Goal: Task Accomplishment & Management: Complete application form

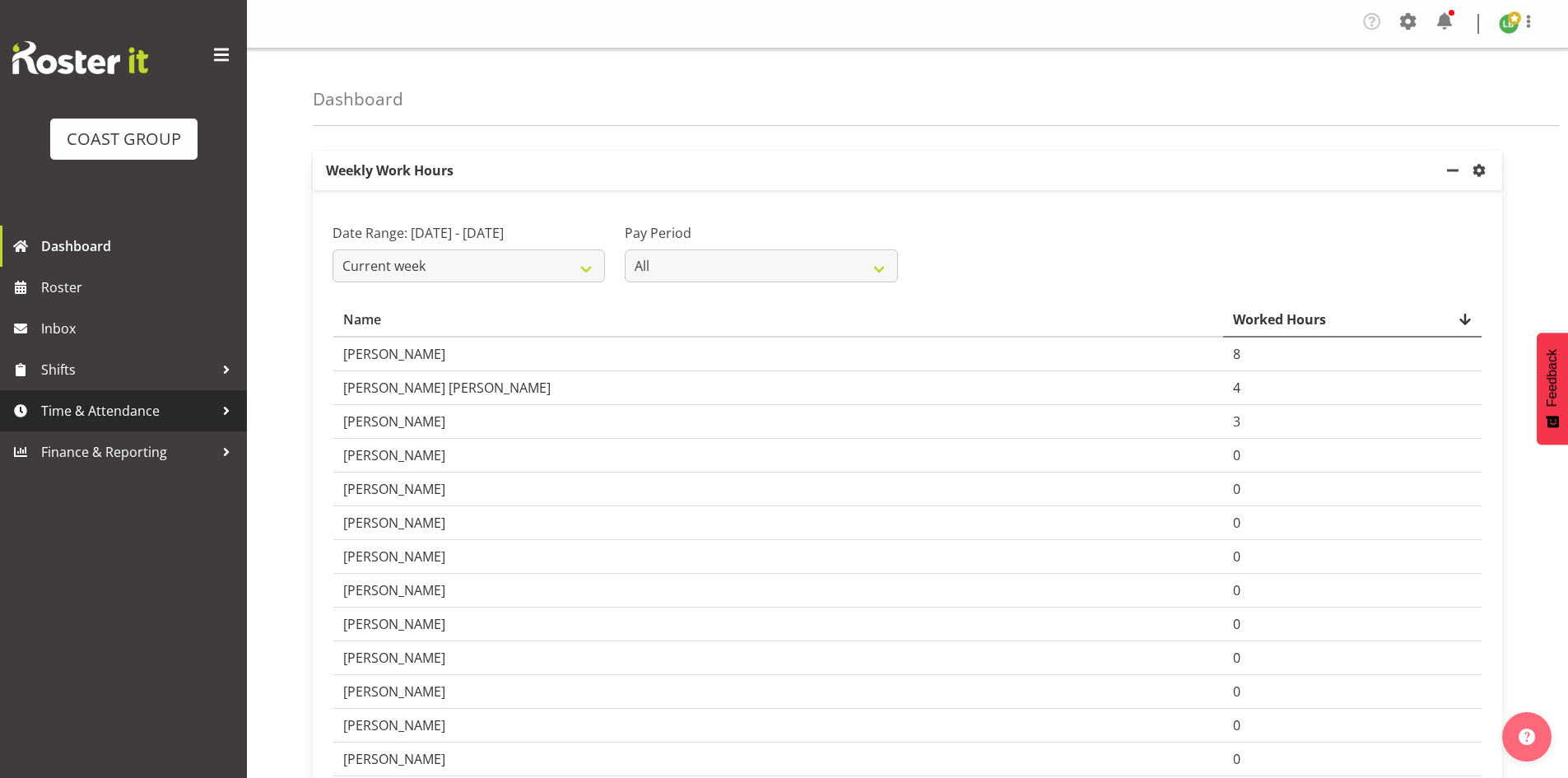
click at [132, 411] on span "Time & Attendance" at bounding box center [127, 410] width 173 height 25
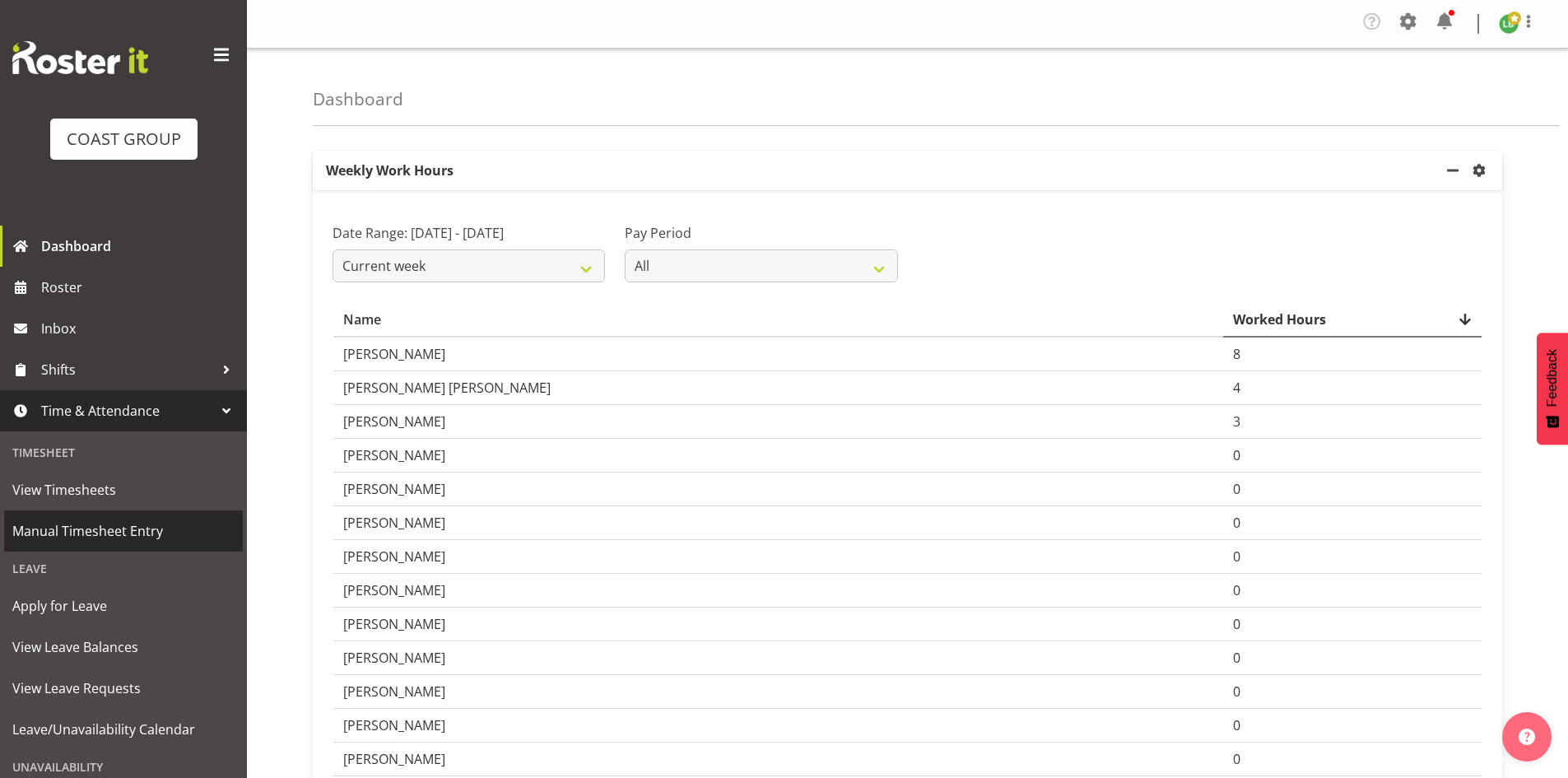
click at [96, 527] on span "Manual Timesheet Entry" at bounding box center [123, 530] width 222 height 25
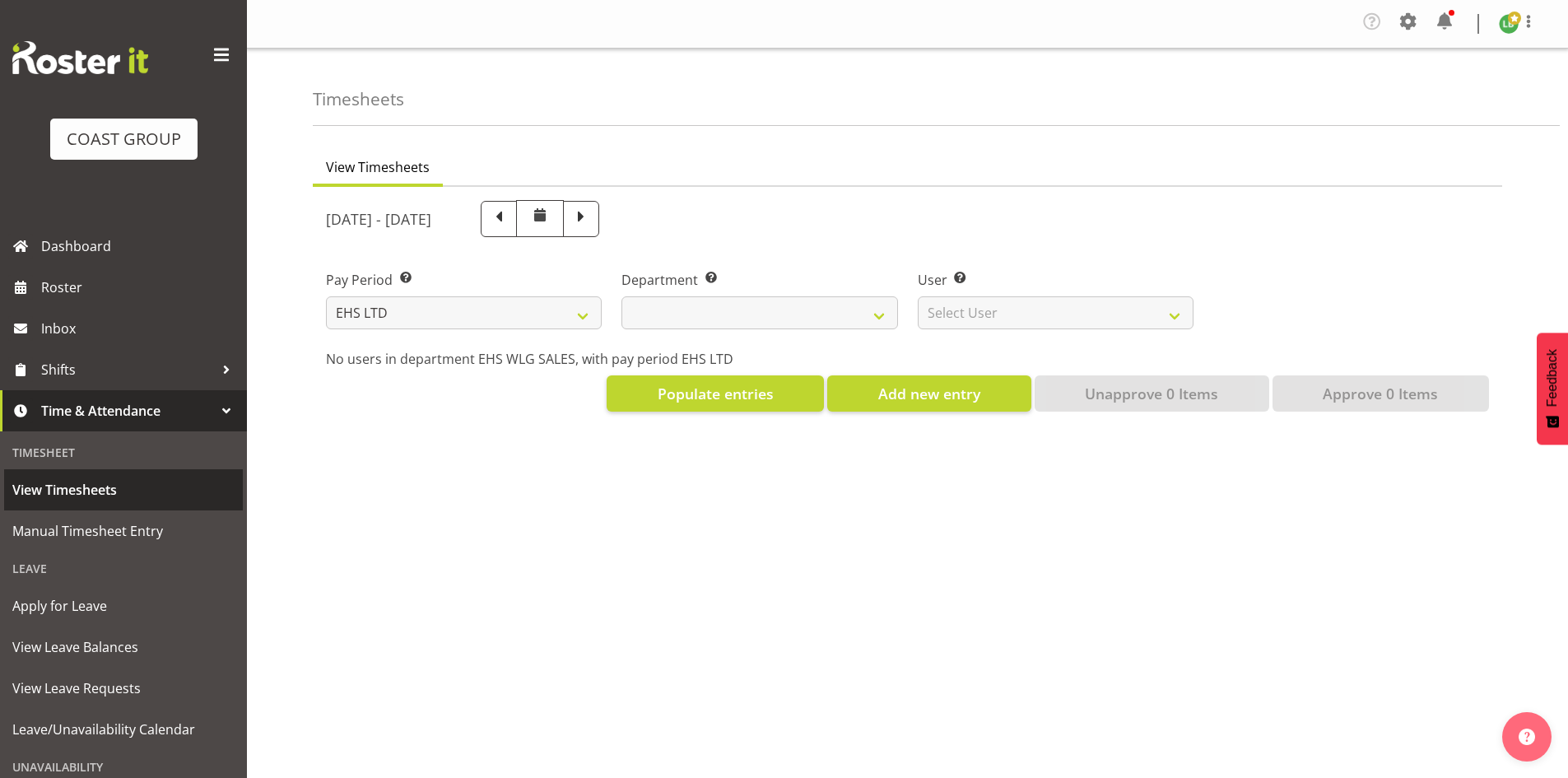
select select "7"
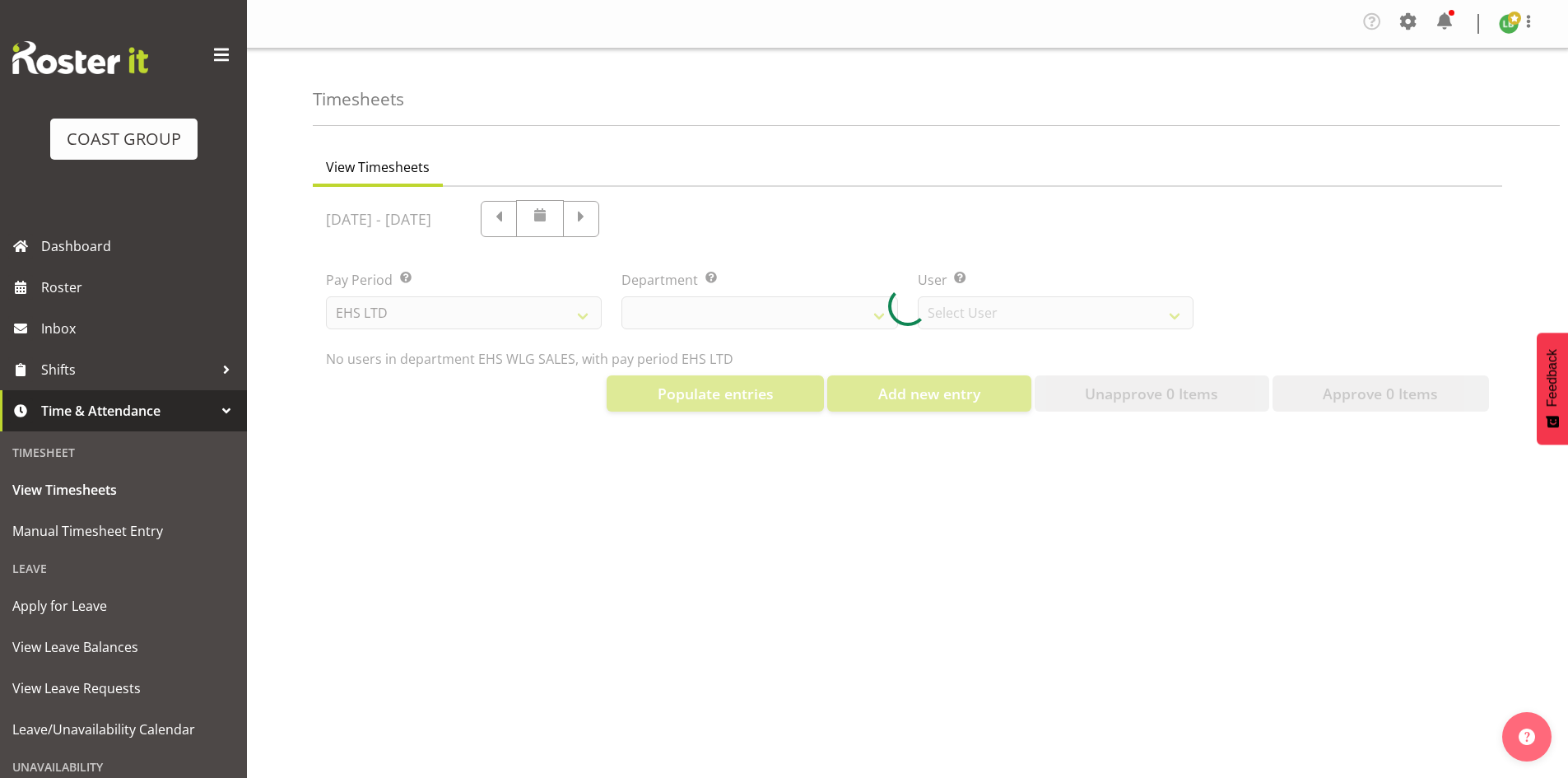
select select "44"
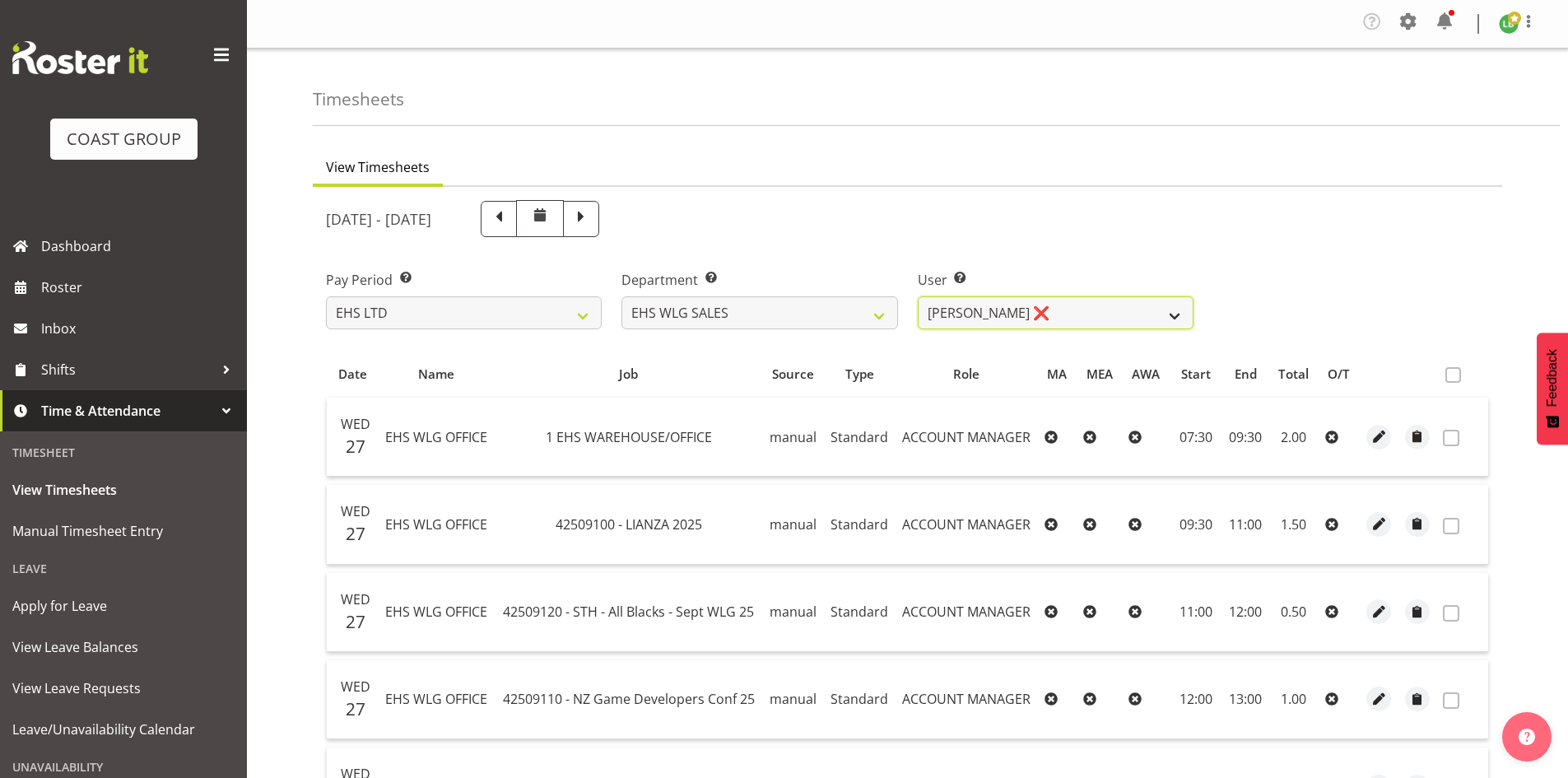
drag, startPoint x: 1169, startPoint y: 306, endPoint x: 1138, endPoint y: 322, distance: 34.9
click at [1169, 306] on select "Lu Budden ❌ Tatiyana Isaac ❌" at bounding box center [1056, 312] width 276 height 33
select select "10120"
click at [918, 296] on select "Lu Budden ❌ Tatiyana Isaac ❌" at bounding box center [1056, 312] width 276 height 33
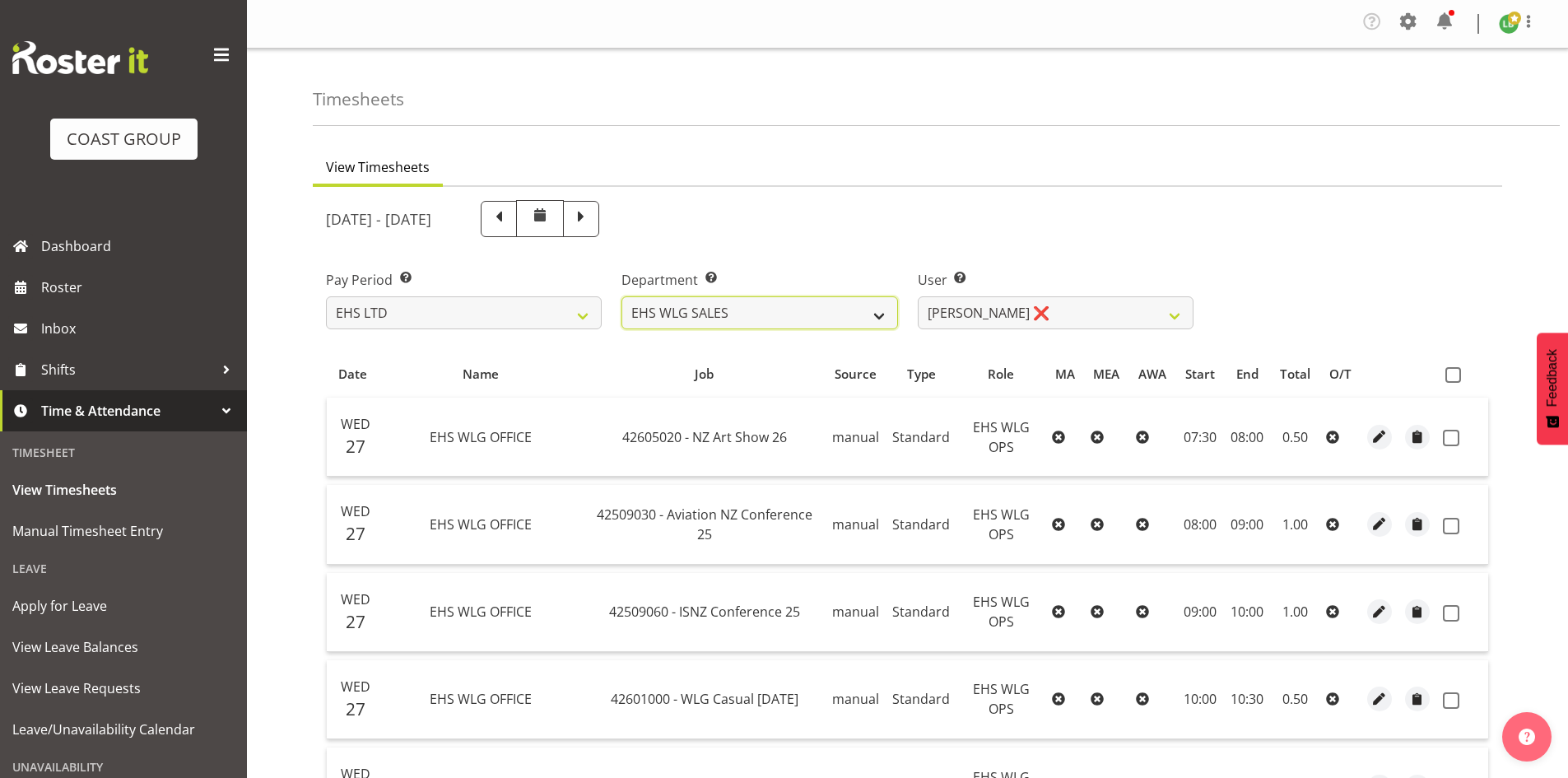
click at [884, 312] on select "EHS WLG OPS EHS WLG SALES" at bounding box center [759, 312] width 276 height 33
select select "43"
click at [621, 296] on select "EHS WLG OPS EHS WLG SALES" at bounding box center [759, 312] width 276 height 33
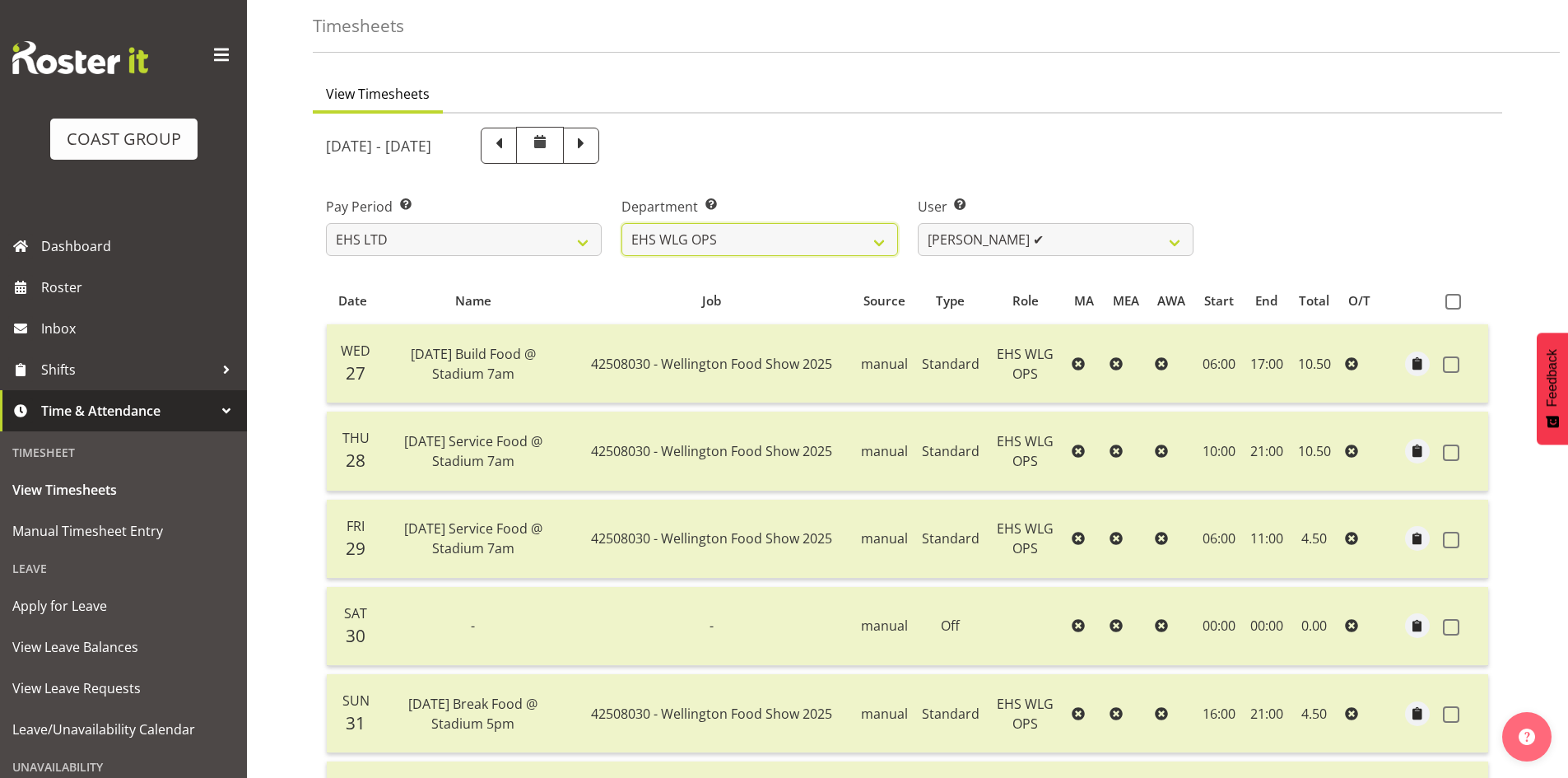
scroll to position [66, 0]
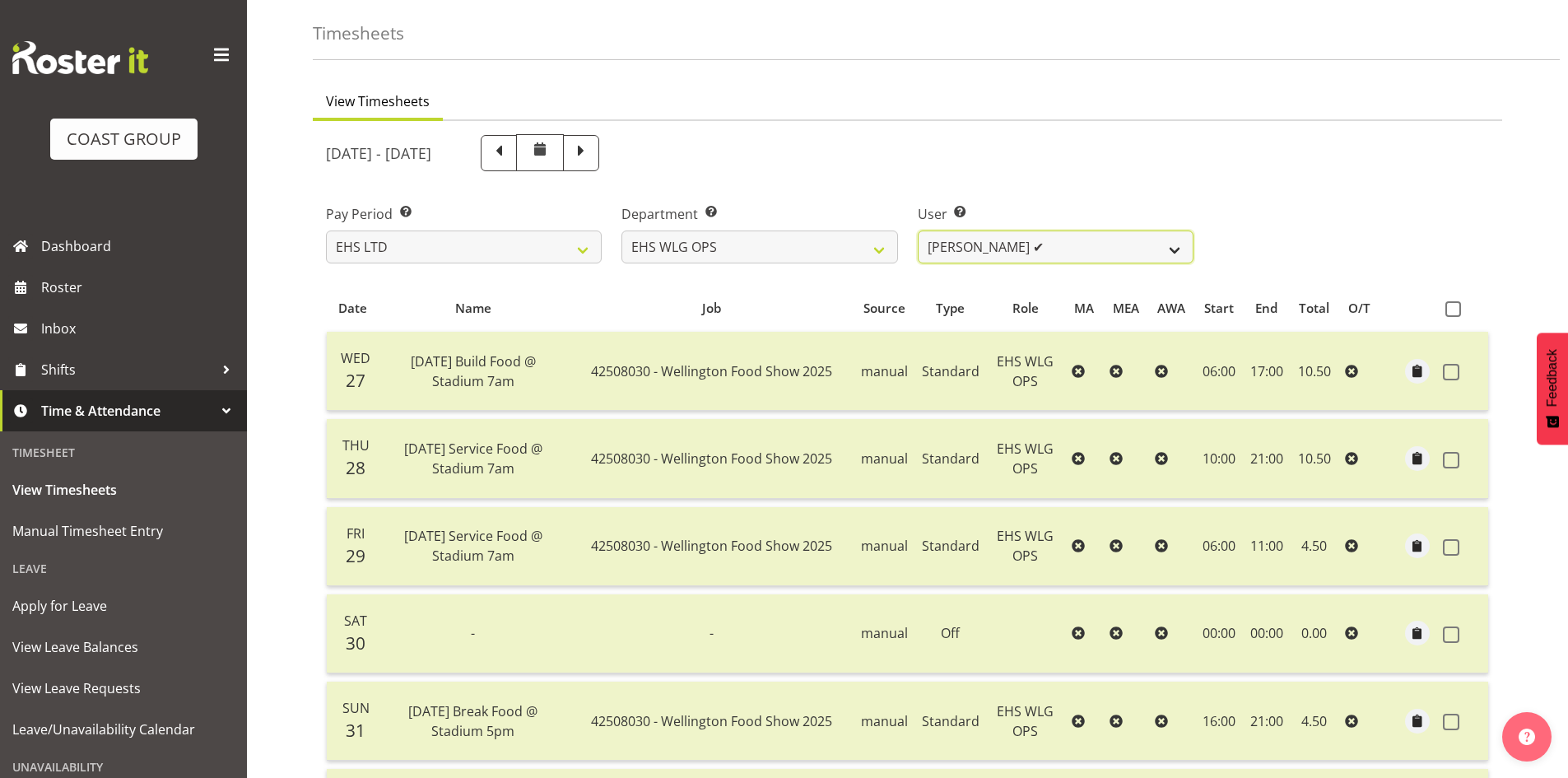
click at [1176, 244] on select "Ashton Staats ✔ Darryl Burns ✔ Geoffrey Robertson ✔ Jackson Howsan ✔ Kade Tiati…" at bounding box center [1056, 247] width 276 height 33
click at [918, 231] on select "Ashton Staats ✔ Darryl Burns ✔ Geoffrey Robertson ✔ Jackson Howsan ✔ Kade Tiati…" at bounding box center [1056, 247] width 276 height 33
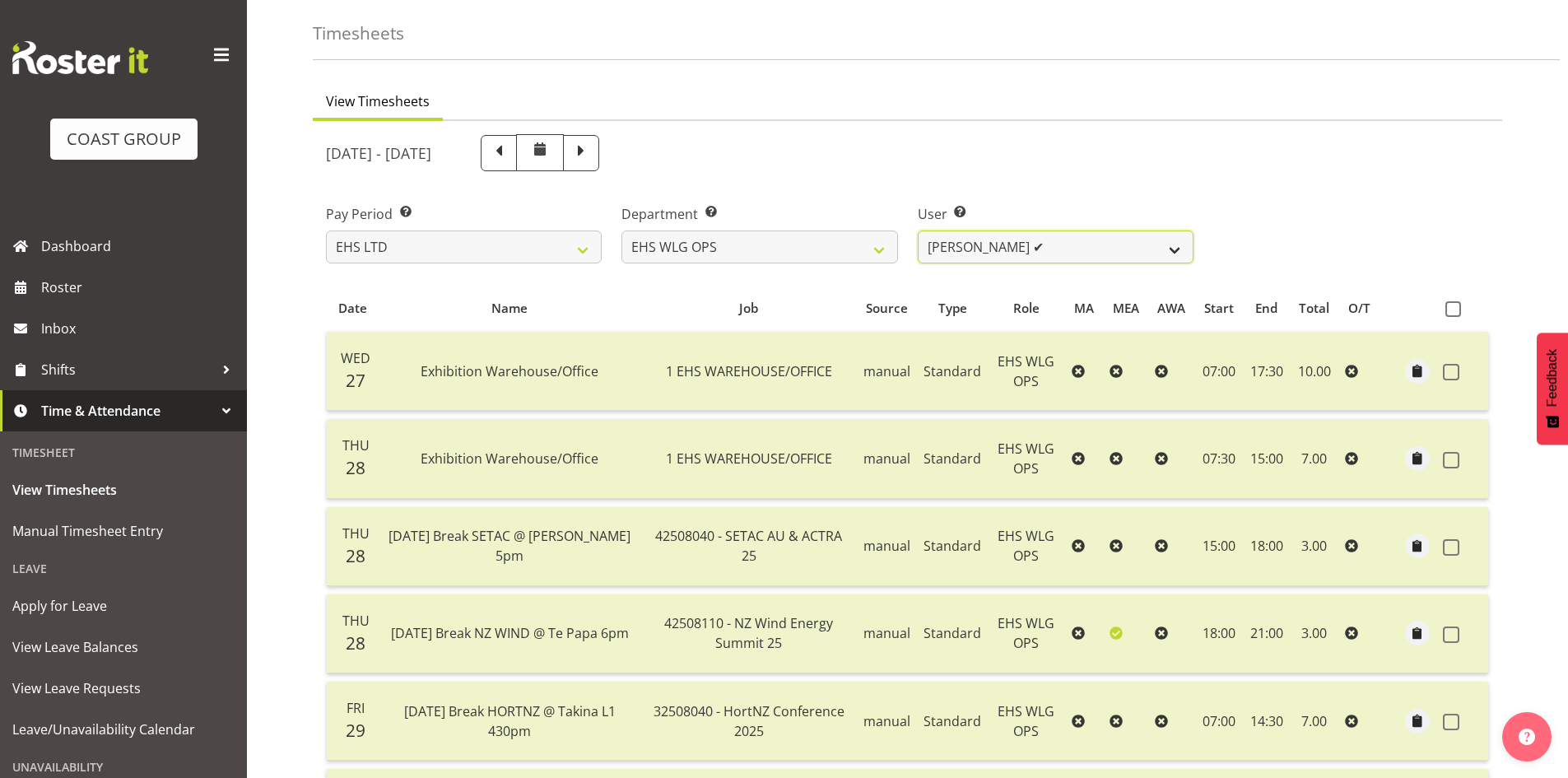
click at [1124, 247] on select "Ashton Staats ✔ Darryl Burns ✔ Geoffrey Robertson ✔ Jackson Howsan ✔ Kade Tiati…" at bounding box center [1056, 247] width 276 height 33
click at [918, 231] on select "Ashton Staats ✔ Darryl Burns ✔ Geoffrey Robertson ✔ Jackson Howsan ✔ Kade Tiati…" at bounding box center [1056, 247] width 276 height 33
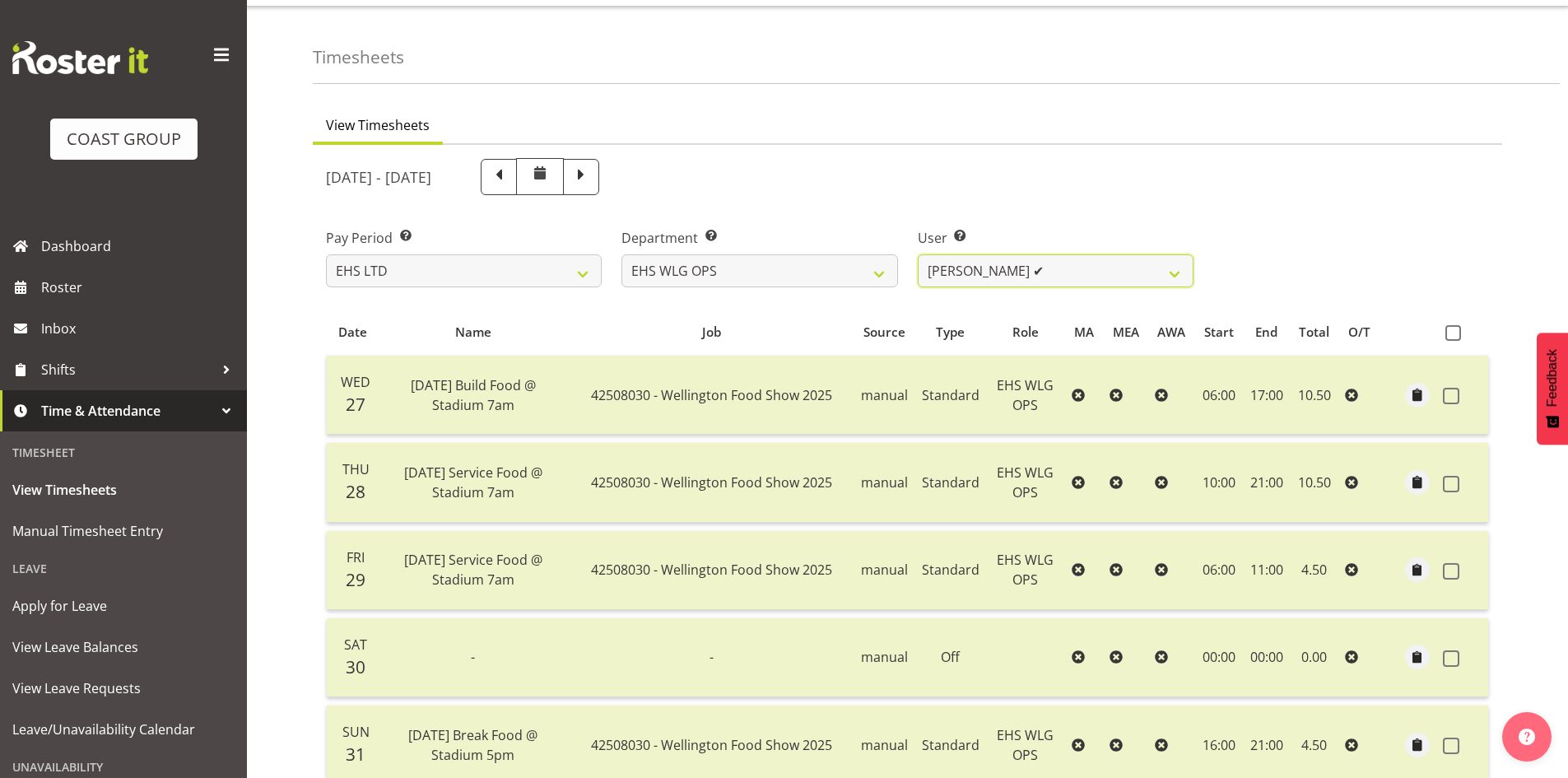
scroll to position [0, 0]
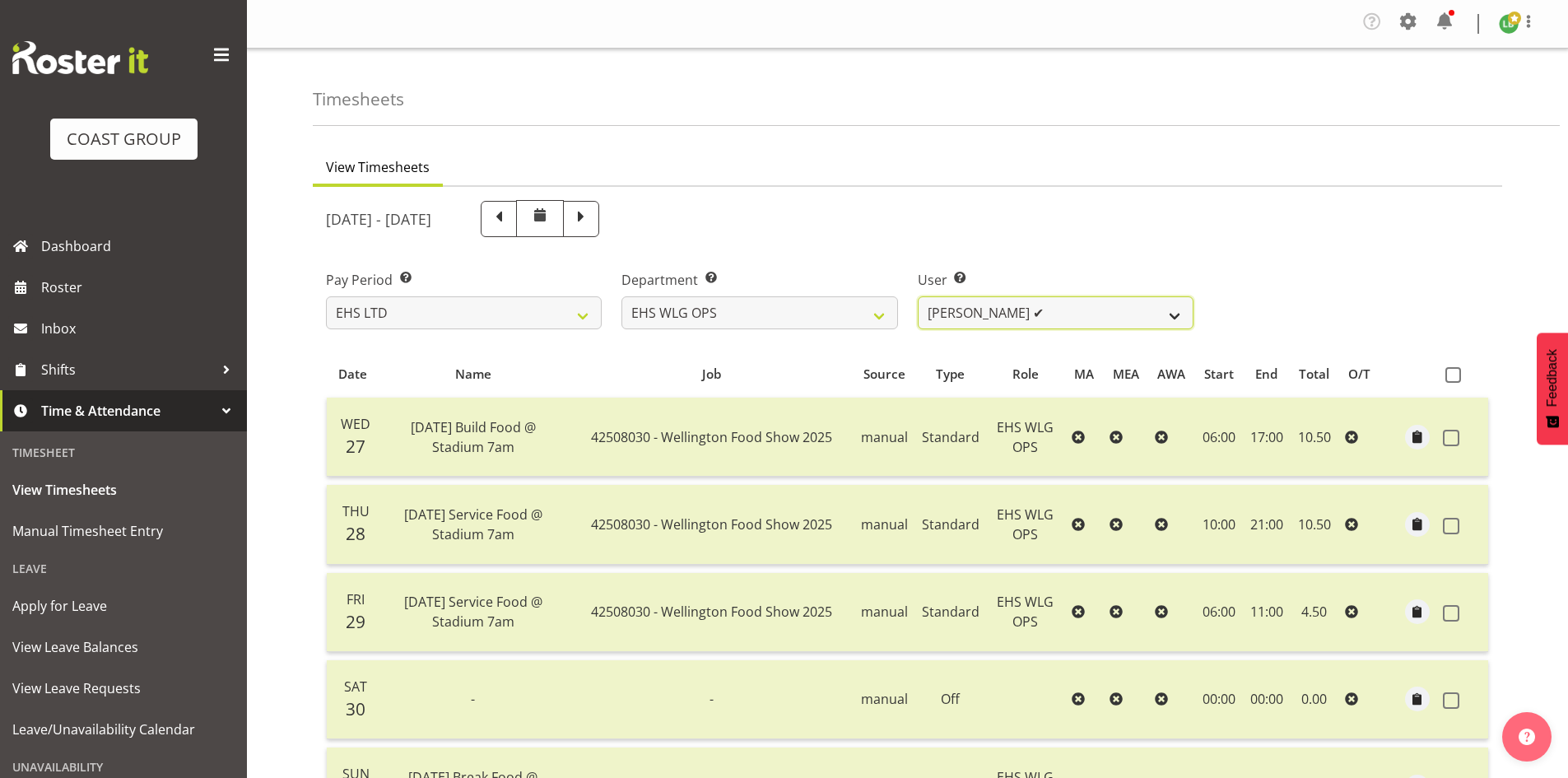
click at [1162, 302] on select "Ashton Staats ✔ Darryl Burns ✔ Geoffrey Robertson ✔ Jackson Howsan ✔ Kade Tiati…" at bounding box center [1056, 312] width 276 height 33
click at [918, 296] on select "Ashton Staats ✔ Darryl Burns ✔ Geoffrey Robertson ✔ Jackson Howsan ✔ Kade Tiati…" at bounding box center [1056, 312] width 276 height 33
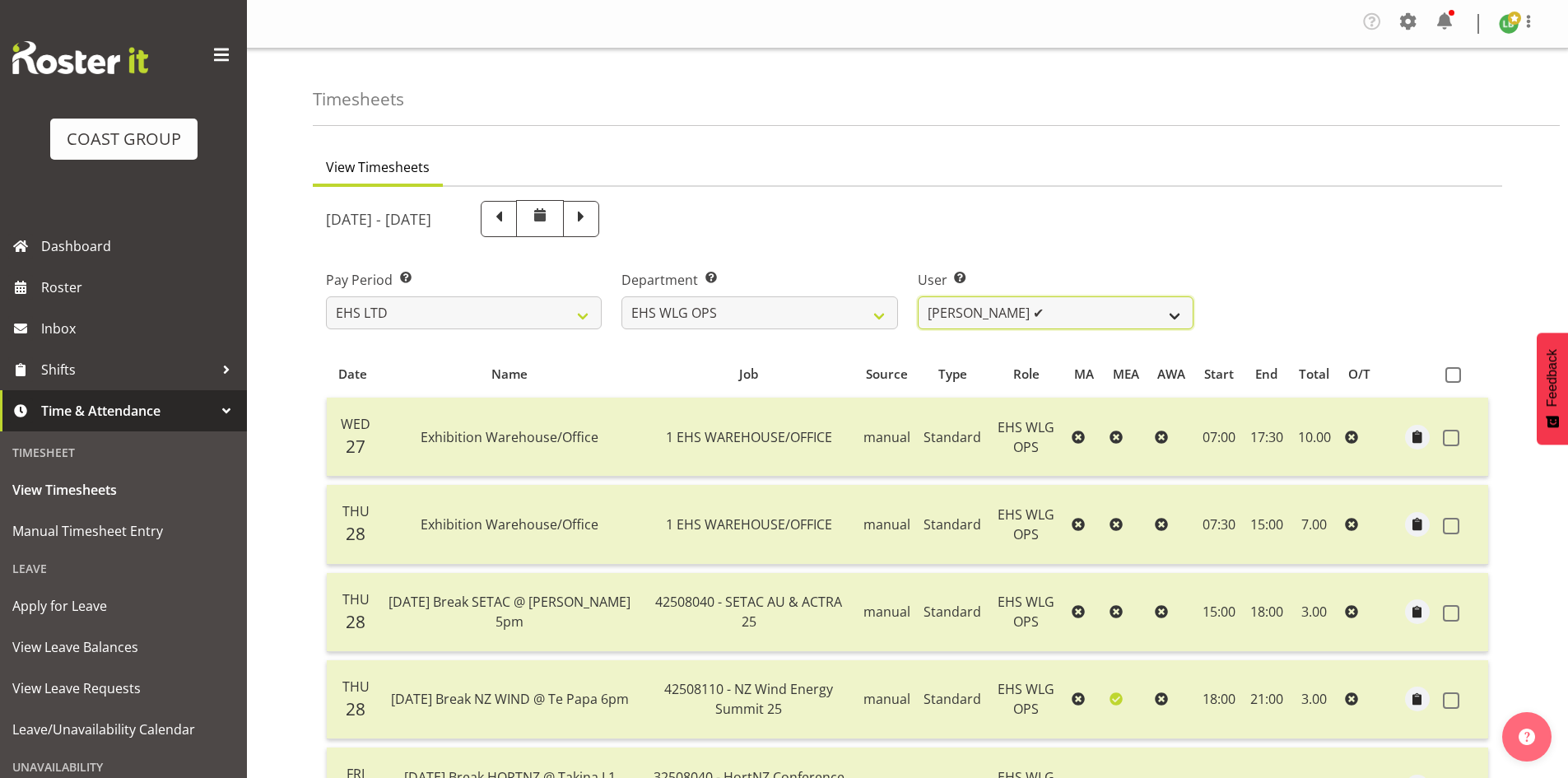
click at [1170, 312] on select "Ashton Staats ✔ Darryl Burns ✔ Geoffrey Robertson ✔ Jackson Howsan ✔ Kade Tiati…" at bounding box center [1056, 312] width 276 height 33
click at [918, 296] on select "Ashton Staats ✔ Darryl Burns ✔ Geoffrey Robertson ✔ Jackson Howsan ✔ Kade Tiati…" at bounding box center [1056, 312] width 276 height 33
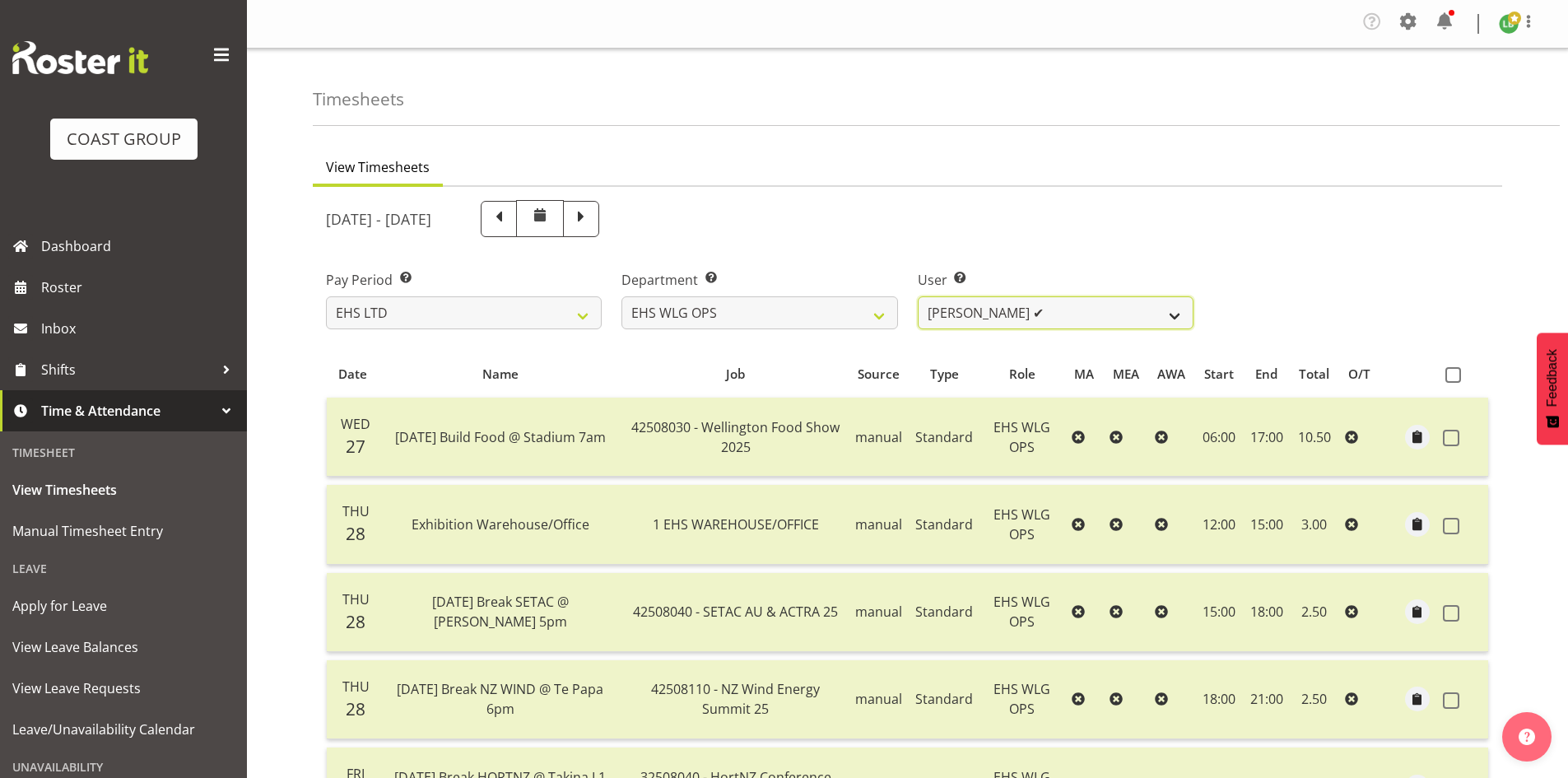
click at [1154, 305] on select "Ashton Staats ✔ Darryl Burns ✔ Geoffrey Robertson ✔ Jackson Howsan ✔ Kade Tiati…" at bounding box center [1056, 312] width 276 height 33
click at [918, 296] on select "Ashton Staats ✔ Darryl Burns ✔ Geoffrey Robertson ✔ Jackson Howsan ✔ Kade Tiati…" at bounding box center [1056, 312] width 276 height 33
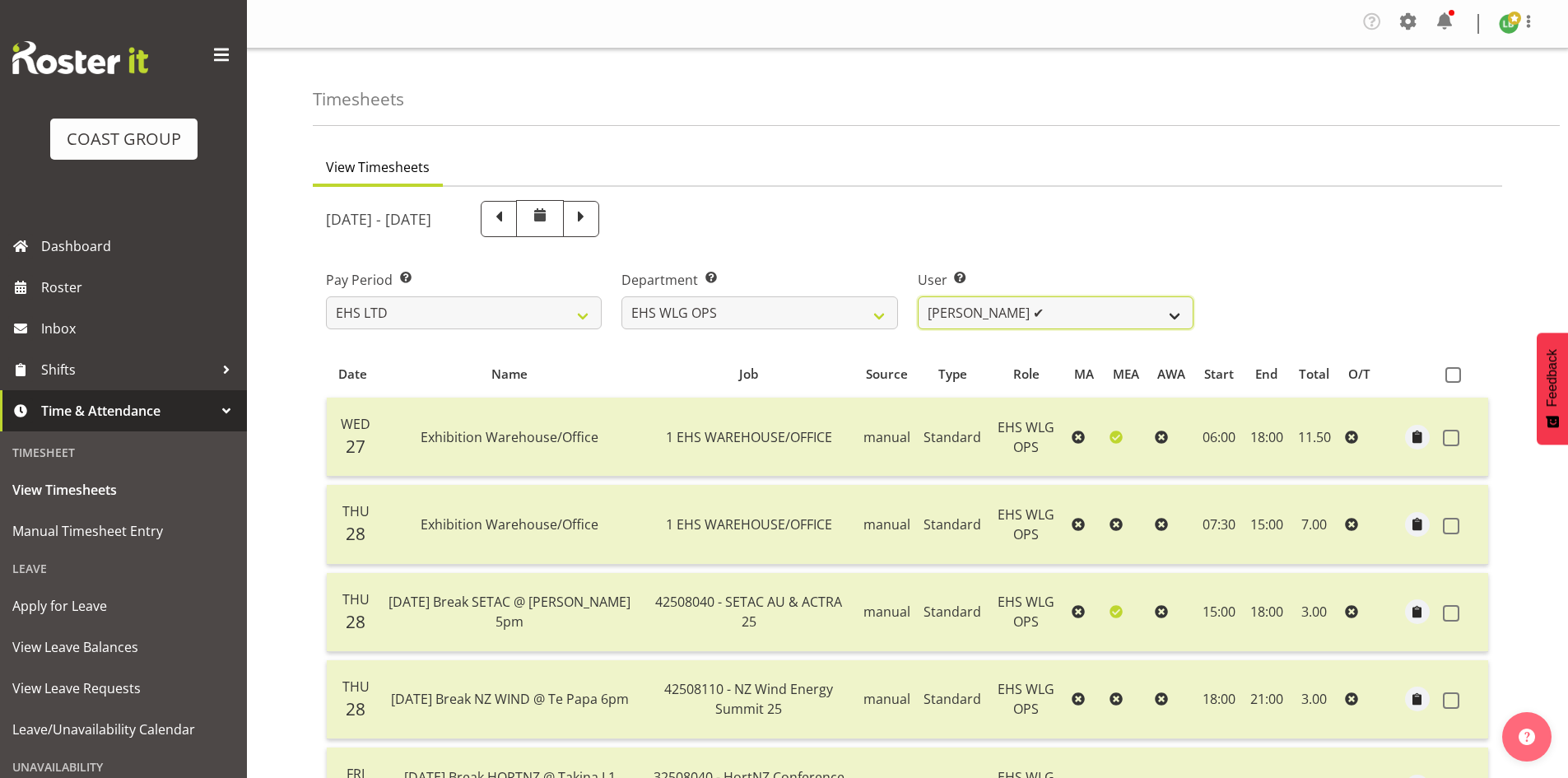
click at [1156, 312] on select "Ashton Staats ✔ Darryl Burns ✔ Geoffrey Robertson ✔ Jackson Howsan ✔ Kade Tiati…" at bounding box center [1056, 312] width 276 height 33
click at [918, 296] on select "Ashton Staats ✔ Darryl Burns ✔ Geoffrey Robertson ✔ Jackson Howsan ✔ Kade Tiati…" at bounding box center [1056, 312] width 276 height 33
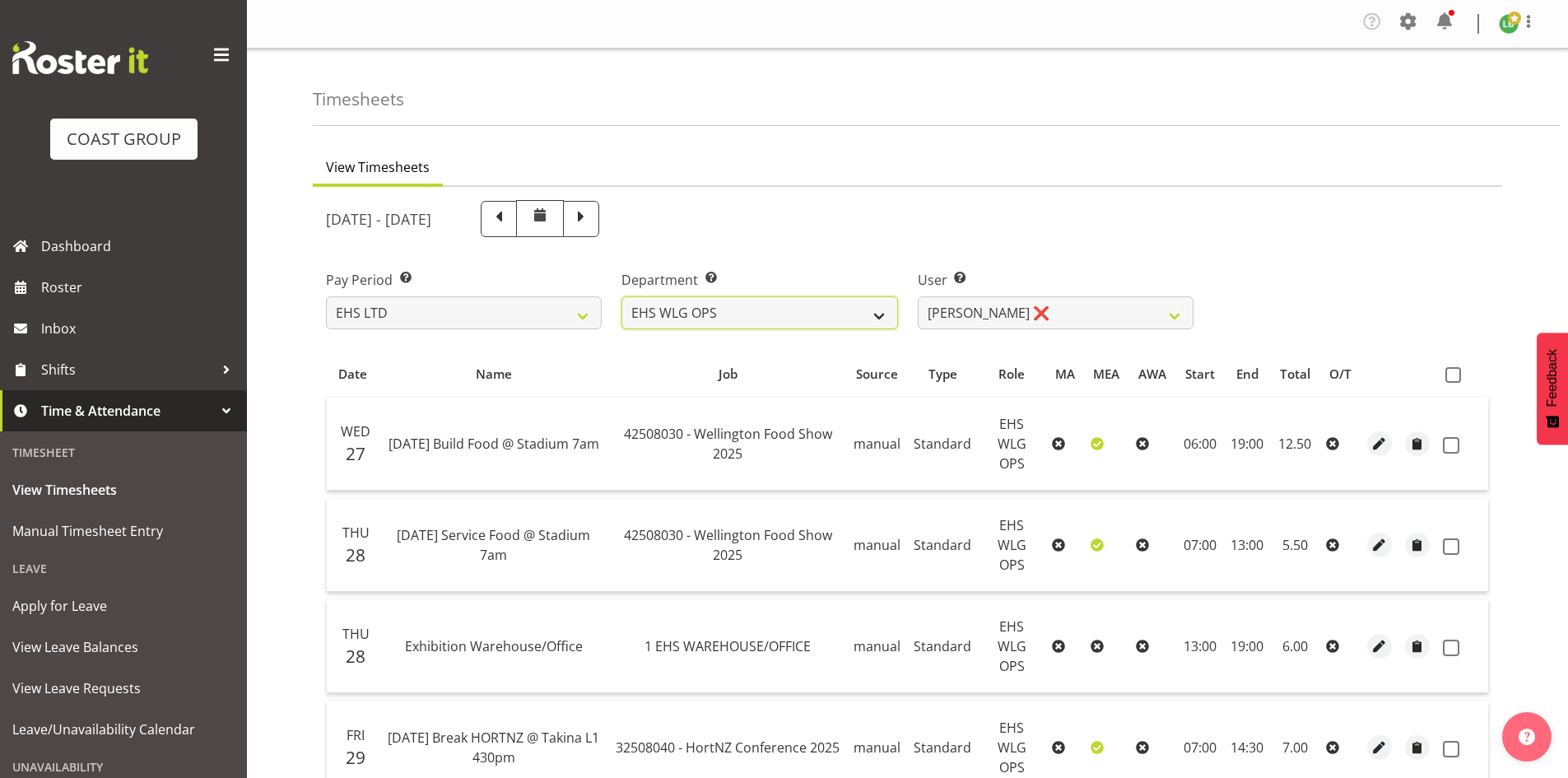
click at [884, 312] on select "EHS WLG OPS EHS WLG SALES" at bounding box center [759, 312] width 276 height 33
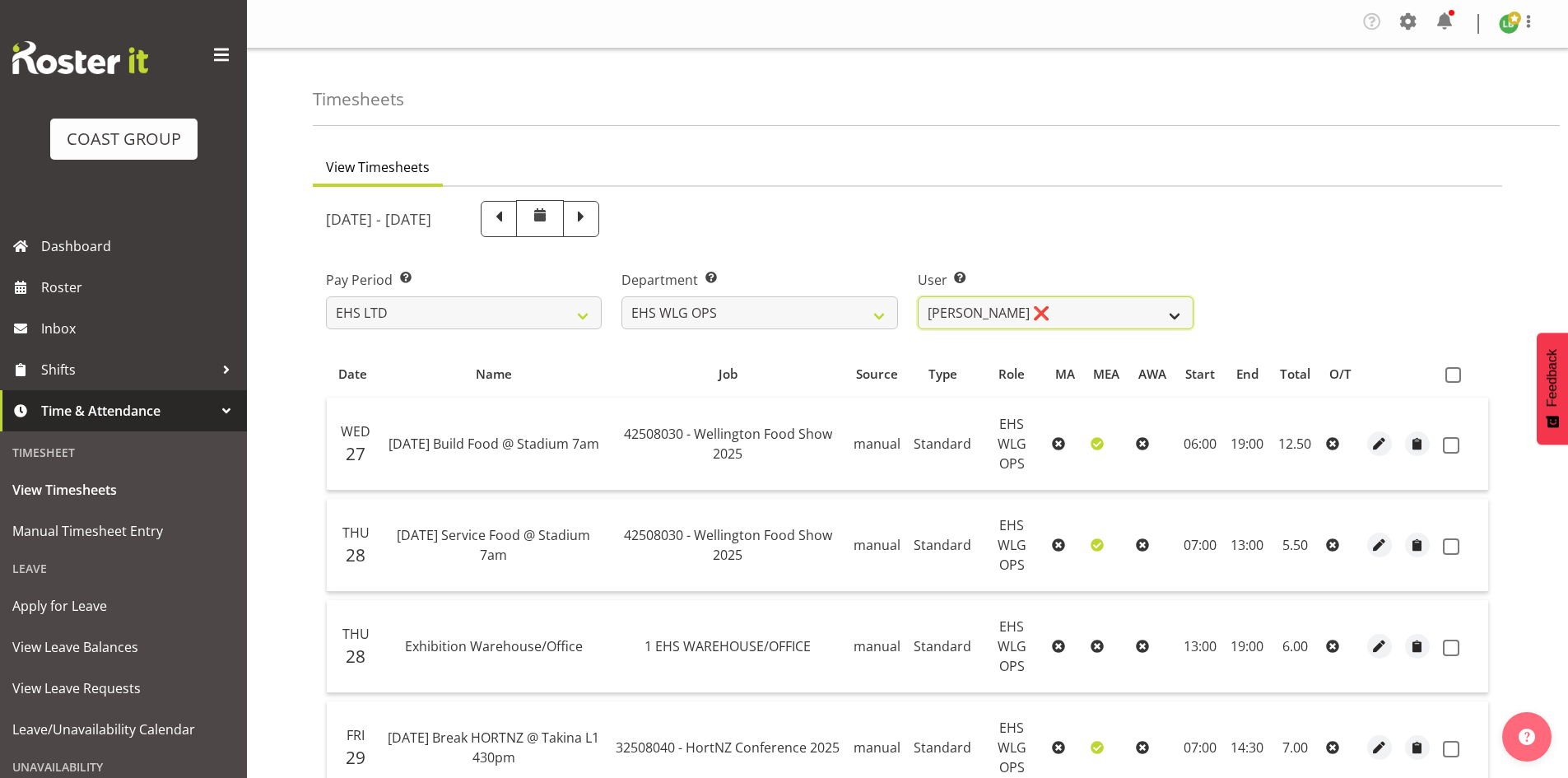
click at [1179, 317] on select "Ashton Staats ✔ Darryl Burns ✔ Geoffrey Robertson ✔ Jackson Howsan ✔ Kade Tiati…" at bounding box center [1056, 312] width 276 height 33
select select "2104"
click at [918, 296] on select "Ashton Staats ✔ Darryl Burns ✔ Geoffrey Robertson ✔ Jackson Howsan ✔ Kade Tiati…" at bounding box center [1056, 312] width 276 height 33
